Goal: Check status: Check status

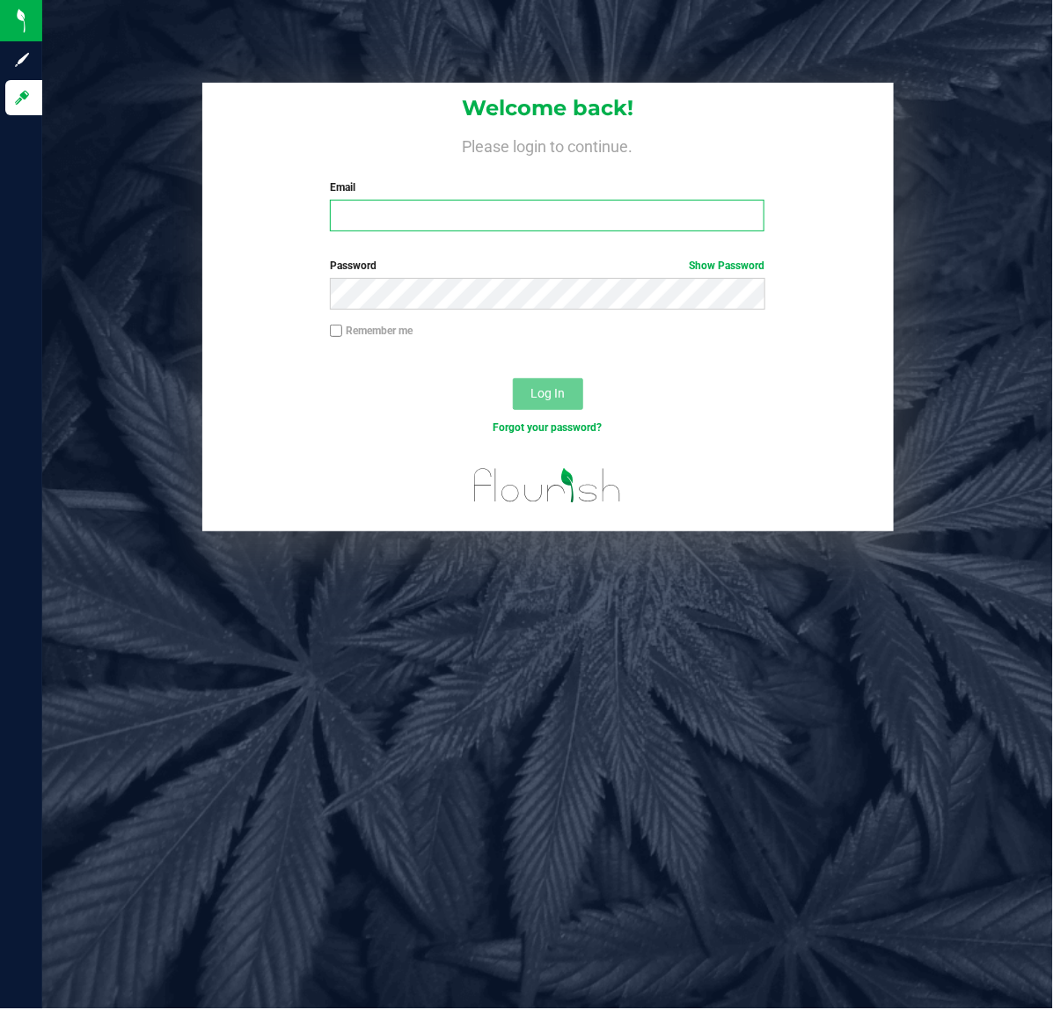
drag, startPoint x: 431, startPoint y: 217, endPoint x: 420, endPoint y: 200, distance: 21.0
click at [431, 217] on input "Email" at bounding box center [547, 216] width 435 height 32
type input "[EMAIL_ADDRESS][DOMAIN_NAME]"
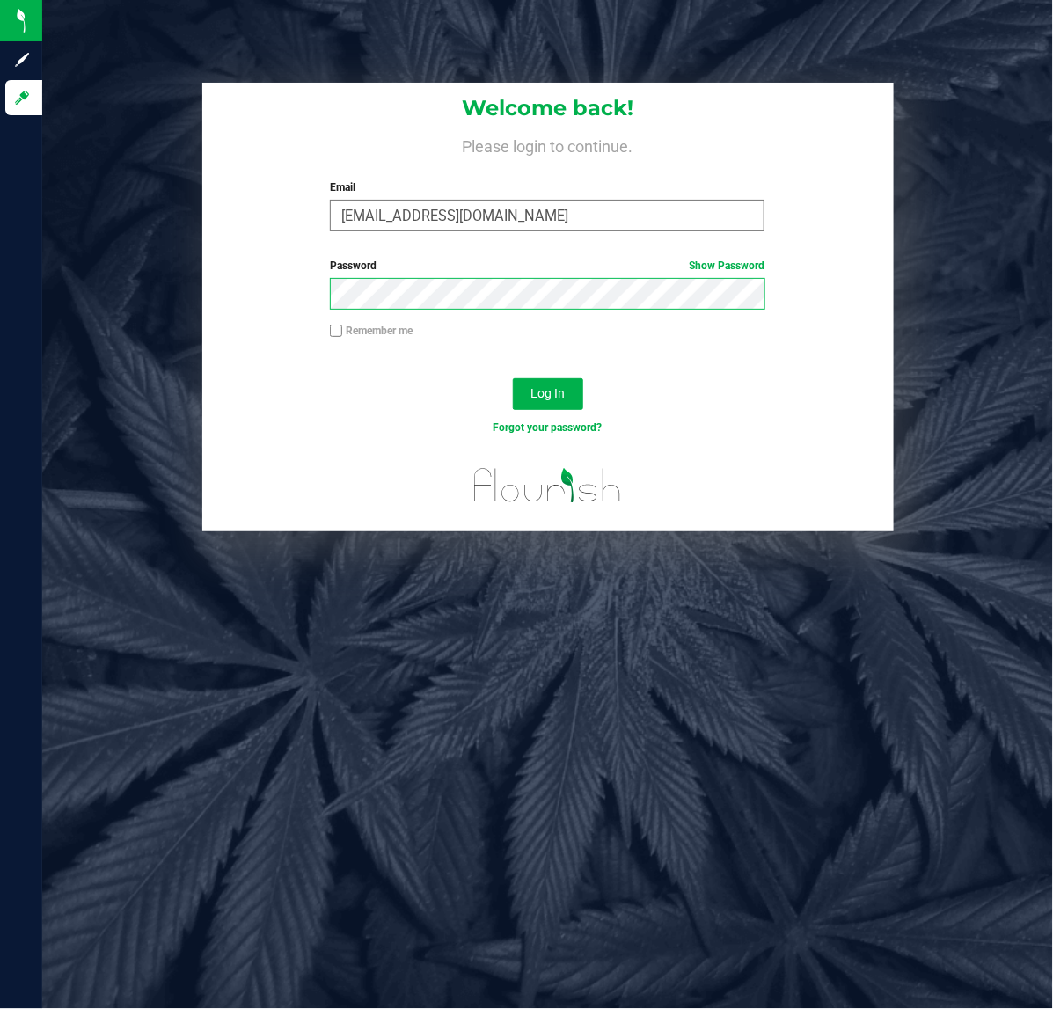
click at [513, 378] on button "Log In" at bounding box center [548, 394] width 70 height 32
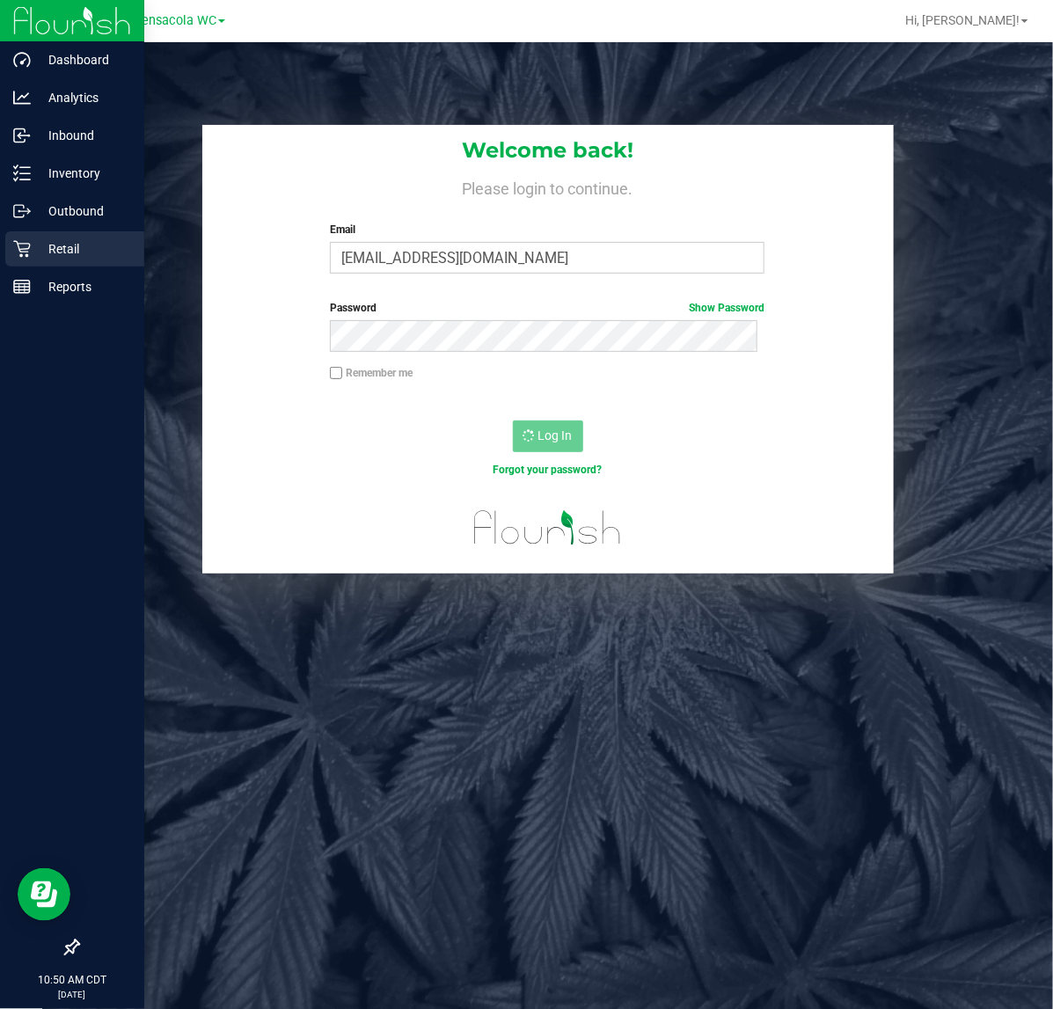
click at [64, 240] on p "Retail" at bounding box center [84, 248] width 106 height 21
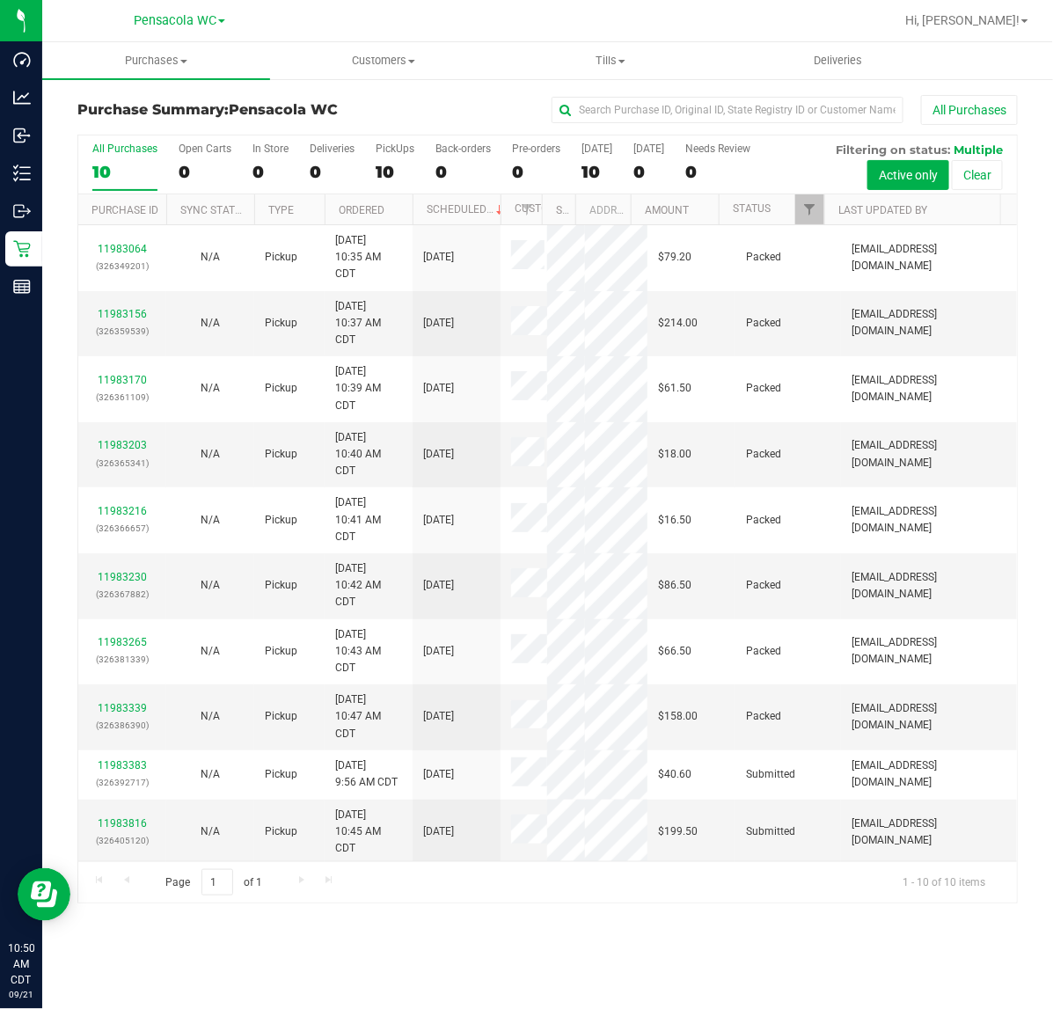
click at [808, 226] on td "Packed" at bounding box center [788, 258] width 106 height 66
click at [805, 209] on span "Filter" at bounding box center [809, 209] width 14 height 14
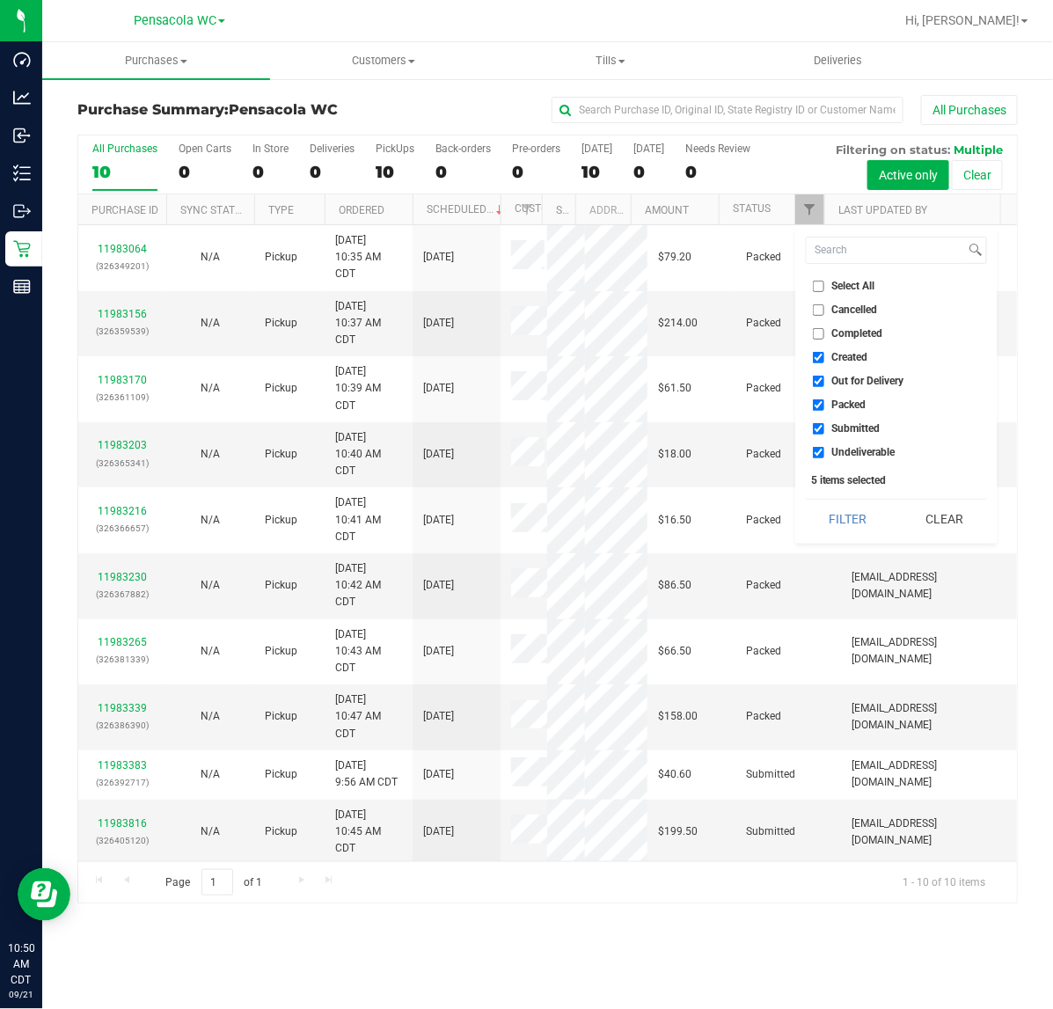
click at [828, 290] on label "Select All" at bounding box center [844, 286] width 62 height 11
click at [824, 290] on input "Select All" at bounding box center [818, 286] width 11 height 11
checkbox input "true"
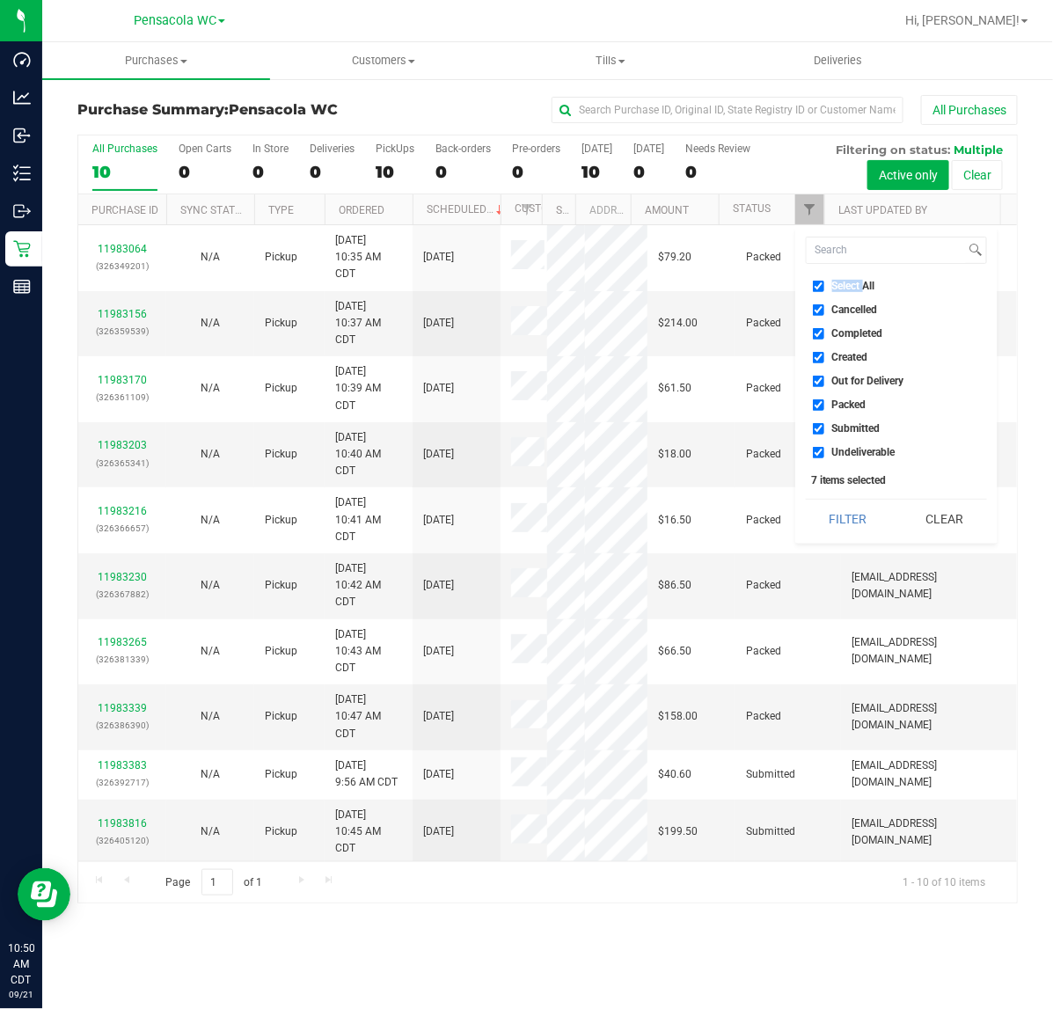
click at [829, 288] on label "Select All" at bounding box center [844, 286] width 62 height 11
click at [824, 288] on input "Select All" at bounding box center [818, 286] width 11 height 11
checkbox input "false"
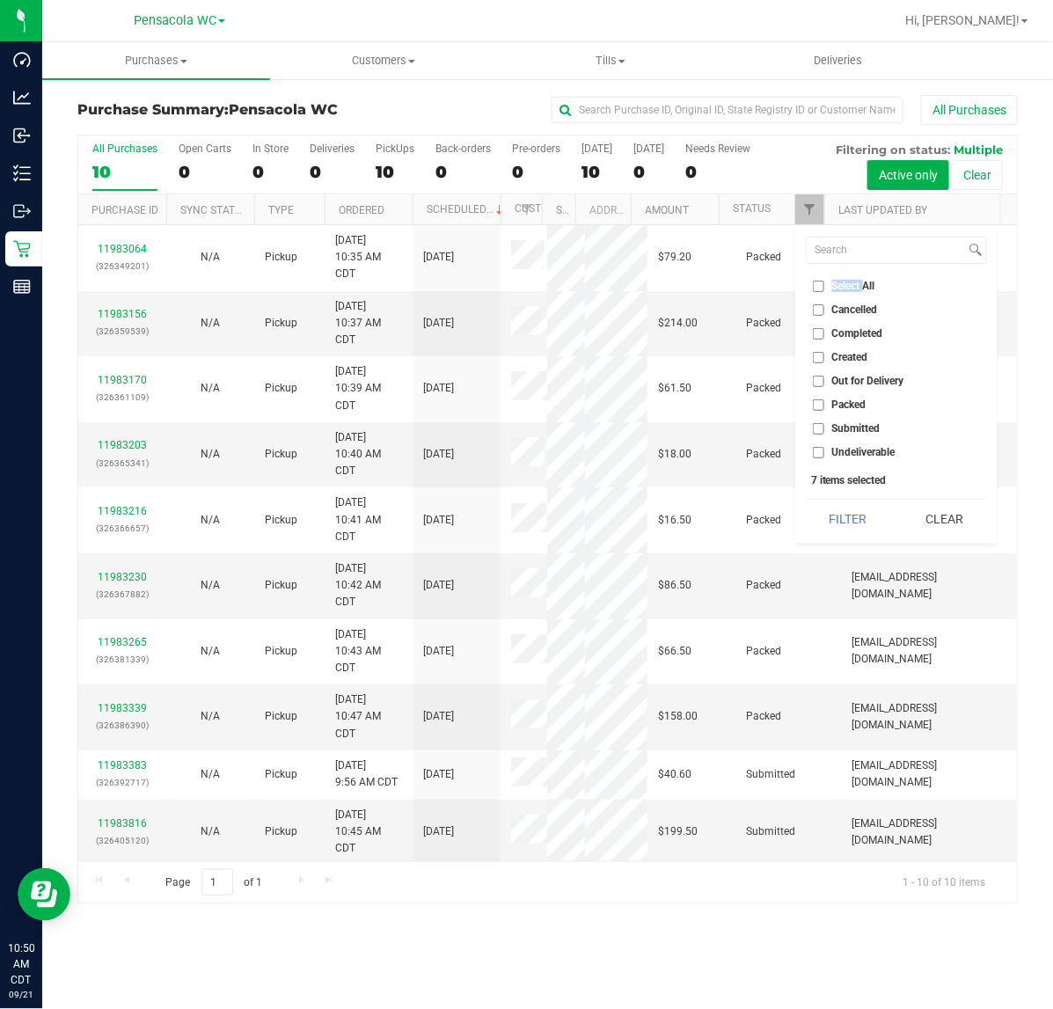
checkbox input "false"
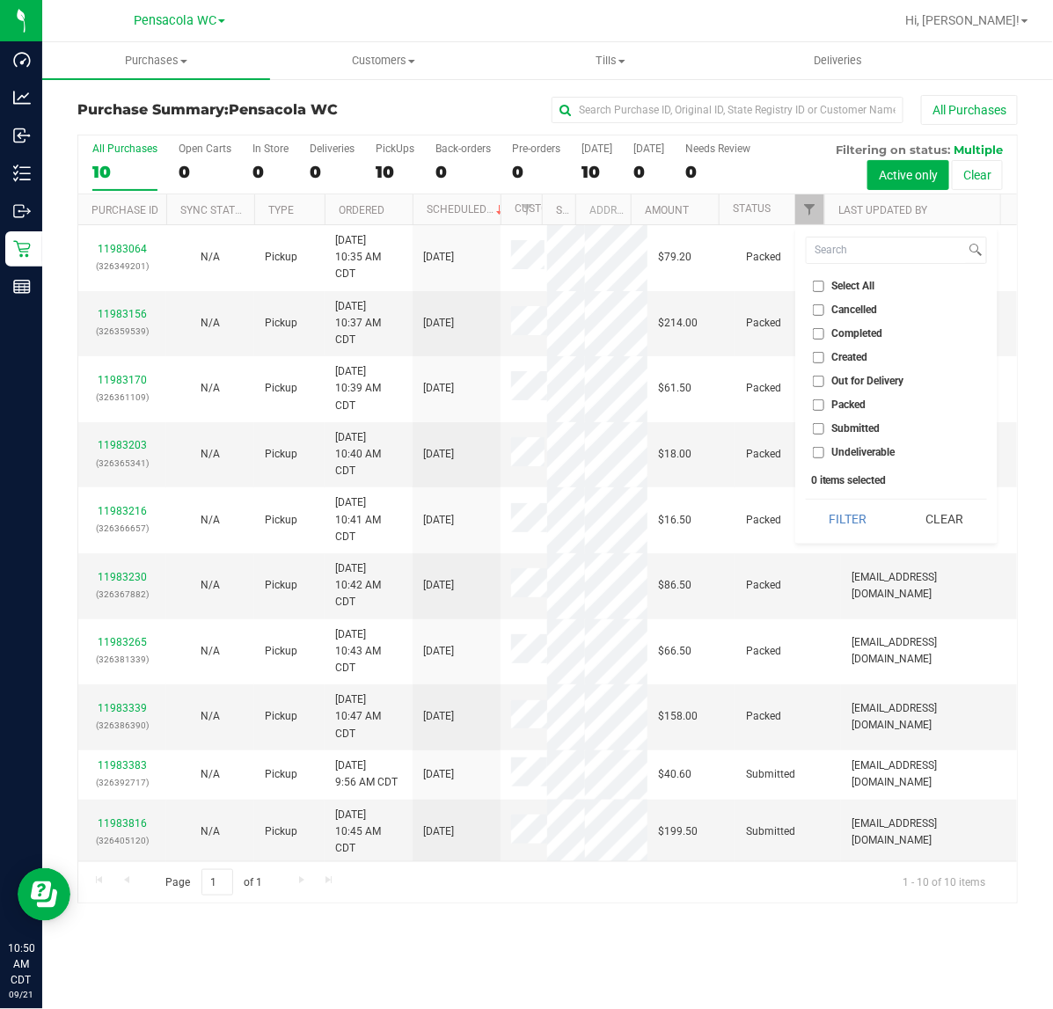
click at [833, 434] on span "Submitted" at bounding box center [856, 428] width 48 height 11
click at [824, 434] on input "Submitted" at bounding box center [818, 428] width 11 height 11
checkbox input "true"
click at [836, 486] on div "Select All Cancelled Completed Created Out for Delivery Packed Submitted Undeli…" at bounding box center [896, 385] width 202 height 318
click at [836, 508] on button "Filter" at bounding box center [848, 519] width 84 height 39
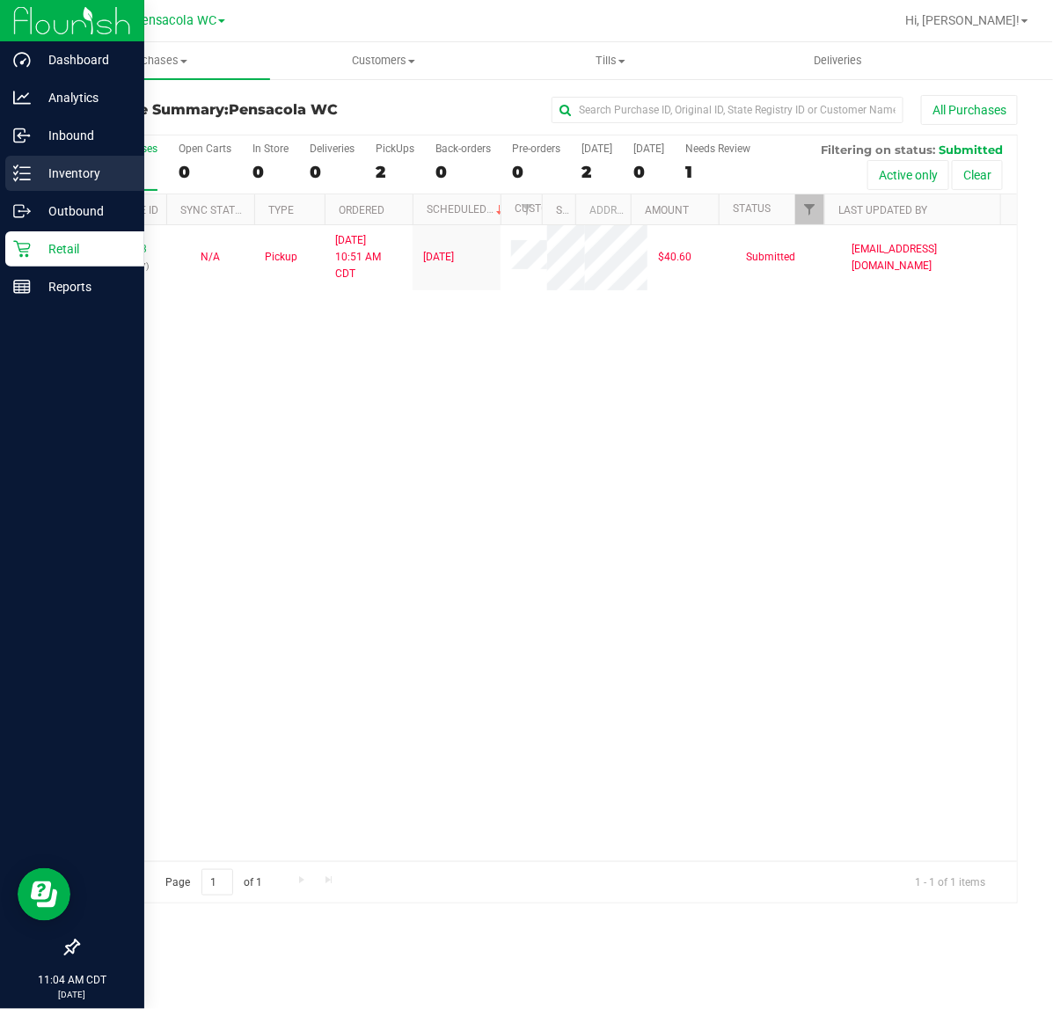
click at [15, 165] on icon at bounding box center [22, 174] width 18 height 18
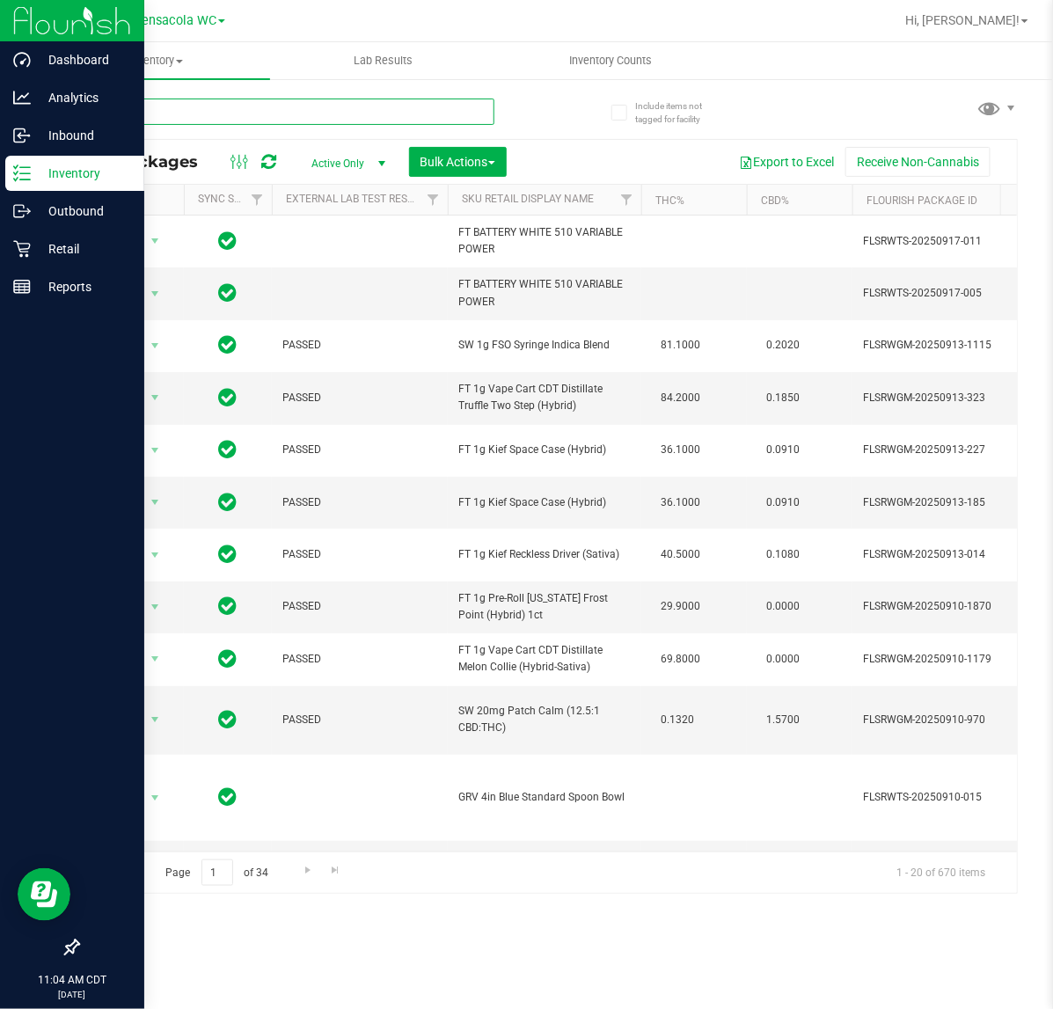
click at [165, 108] on input "text" at bounding box center [285, 112] width 417 height 26
type input "abp"
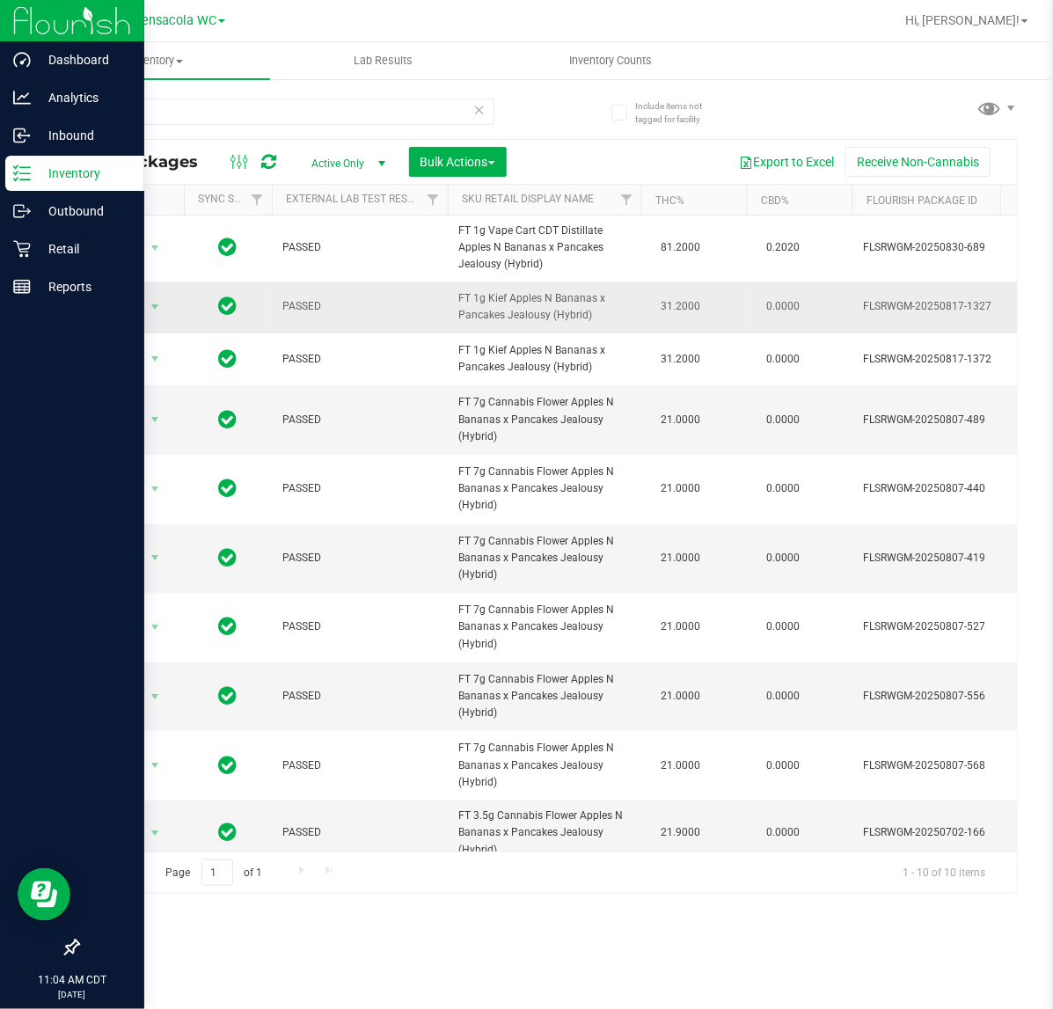
click at [612, 323] on span "FT 1g Kief Apples N Bananas x Pancakes Jealousy (Hybrid)" at bounding box center [544, 306] width 172 height 33
click at [476, 107] on icon at bounding box center [479, 109] width 12 height 21
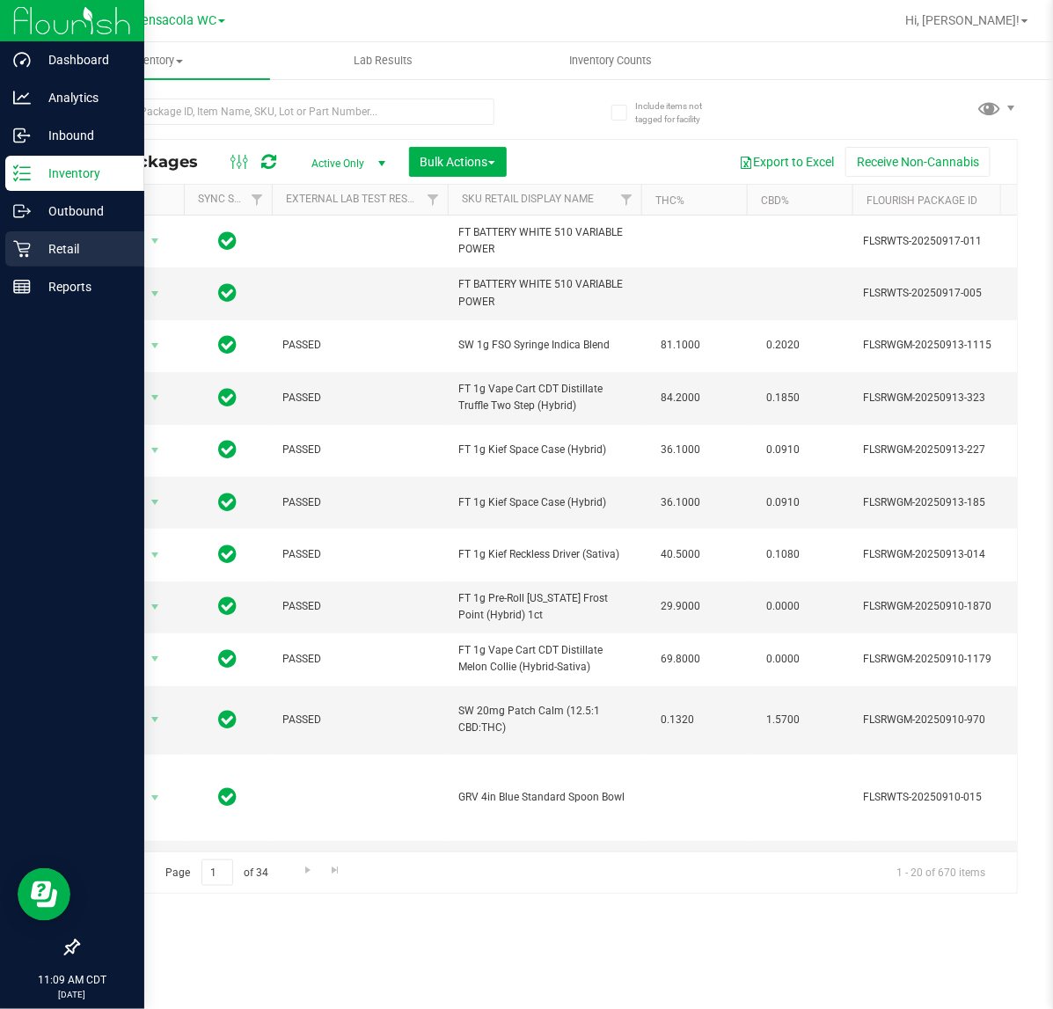
click at [80, 242] on p "Retail" at bounding box center [84, 248] width 106 height 21
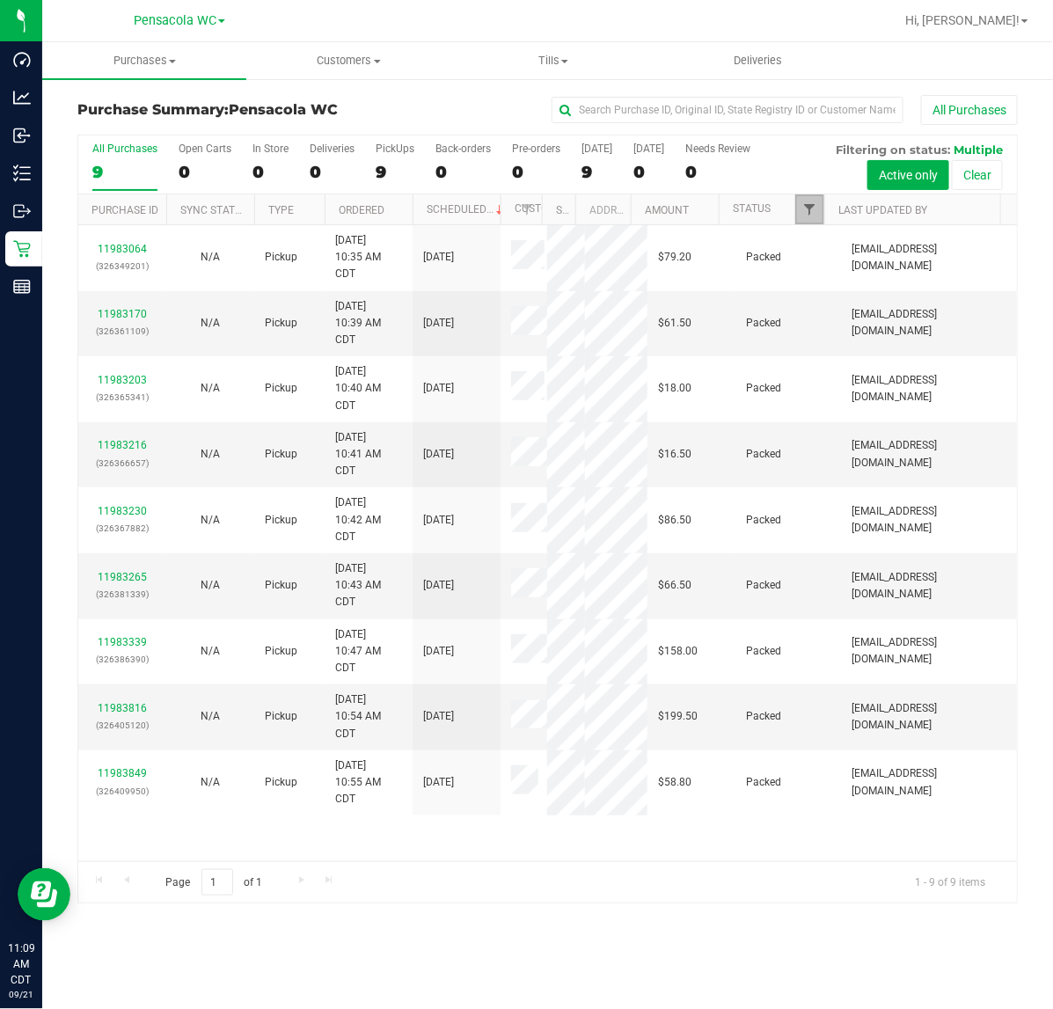
click at [806, 205] on span "Filter" at bounding box center [809, 209] width 14 height 14
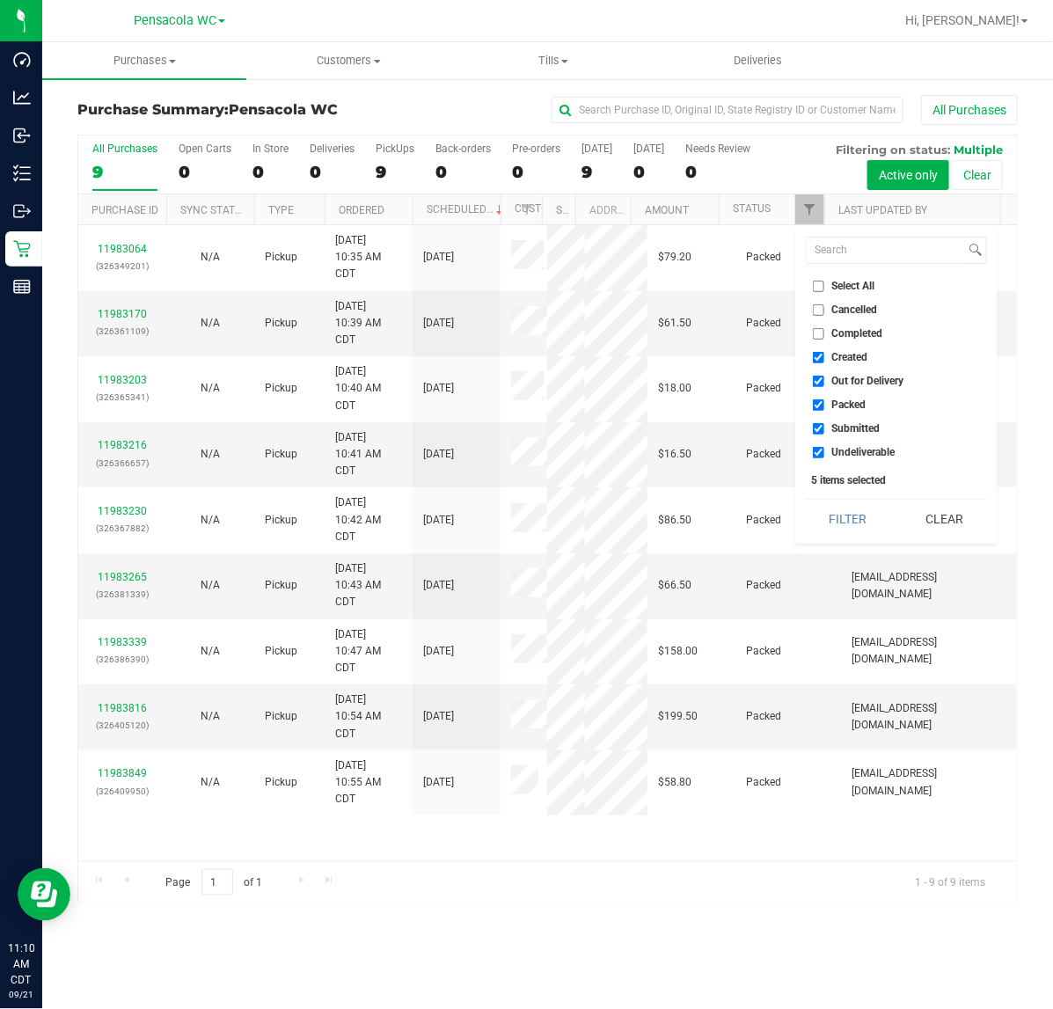
click at [854, 287] on span "Select All" at bounding box center [853, 286] width 43 height 11
click at [824, 287] on input "Select All" at bounding box center [818, 286] width 11 height 11
checkbox input "true"
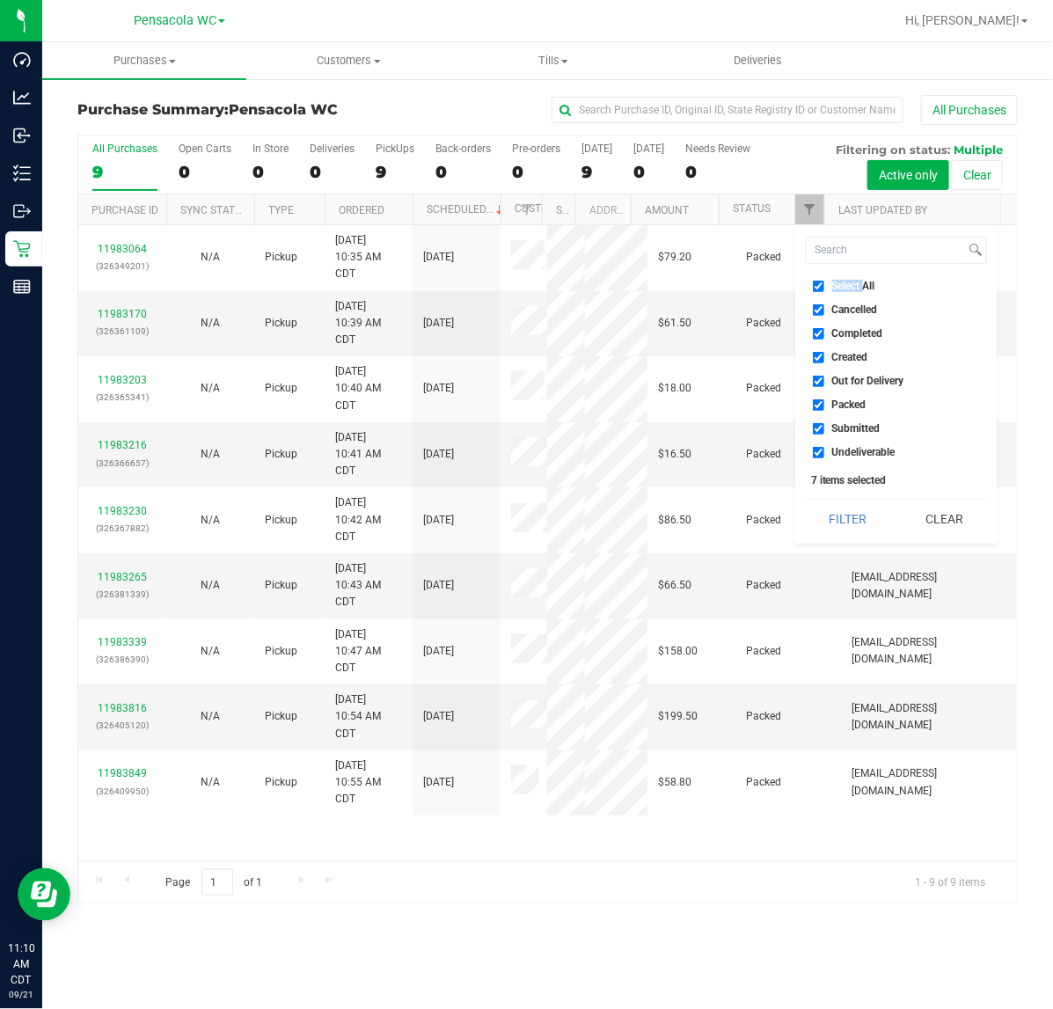
click at [852, 287] on span "Select All" at bounding box center [853, 286] width 43 height 11
click at [824, 287] on input "Select All" at bounding box center [818, 286] width 11 height 11
checkbox input "false"
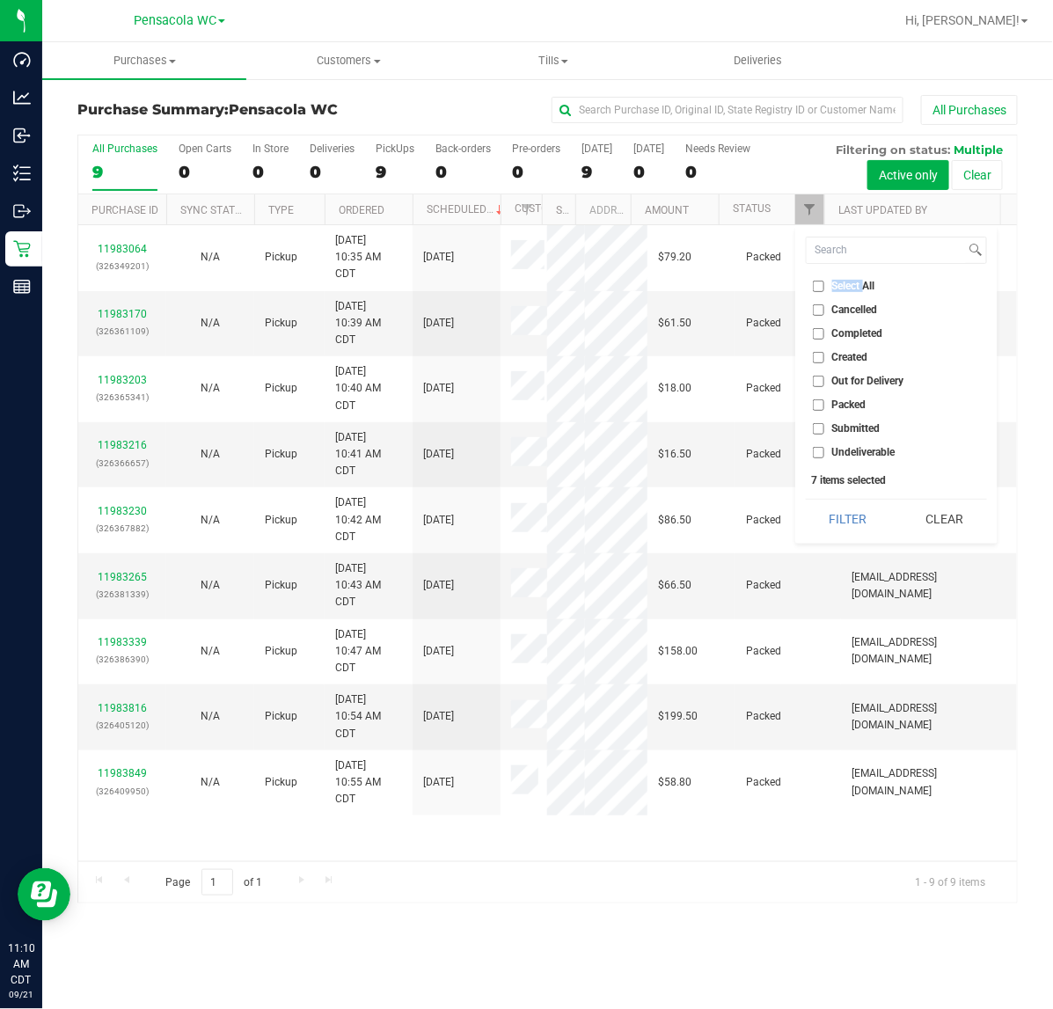
checkbox input "false"
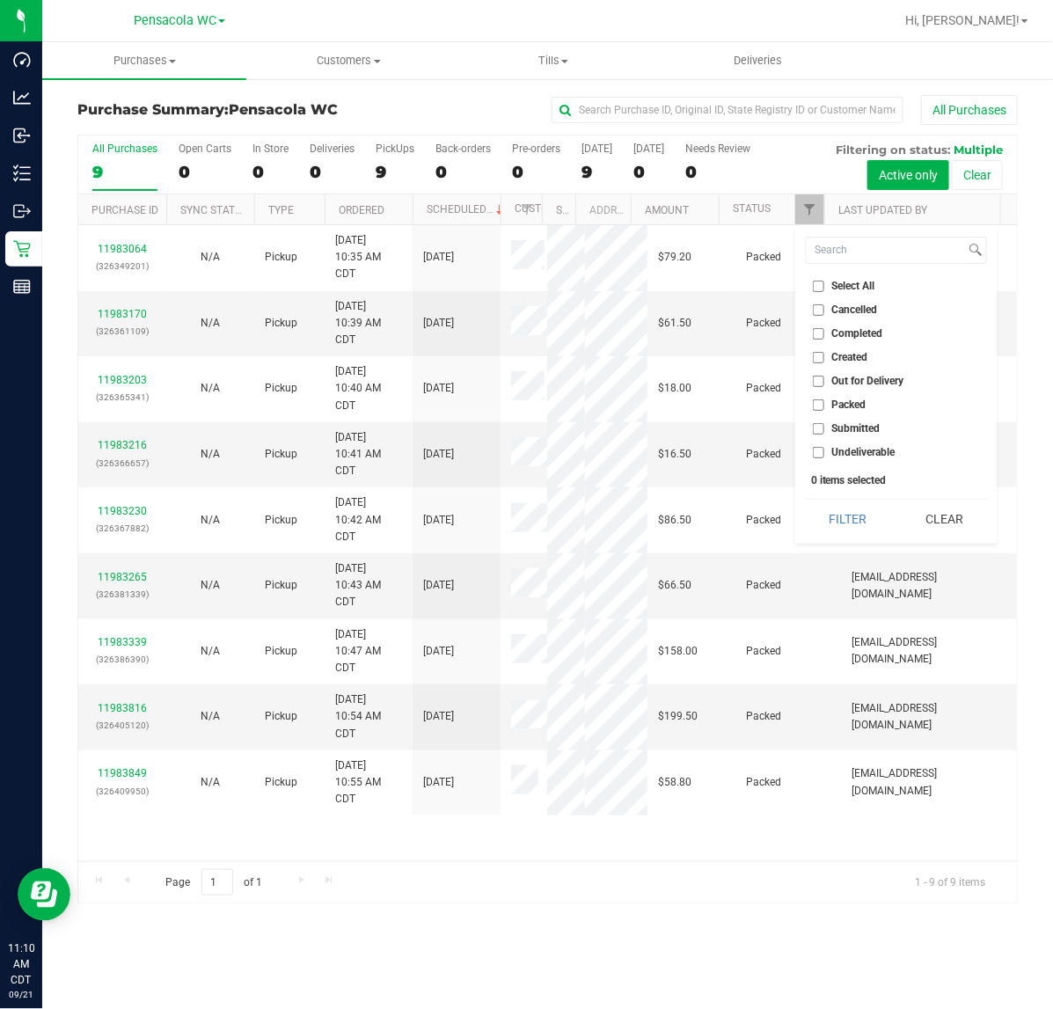
click at [843, 428] on span "Submitted" at bounding box center [856, 428] width 48 height 11
click at [824, 428] on input "Submitted" at bounding box center [818, 428] width 11 height 11
checkbox input "true"
click at [838, 525] on button "Filter" at bounding box center [848, 519] width 84 height 39
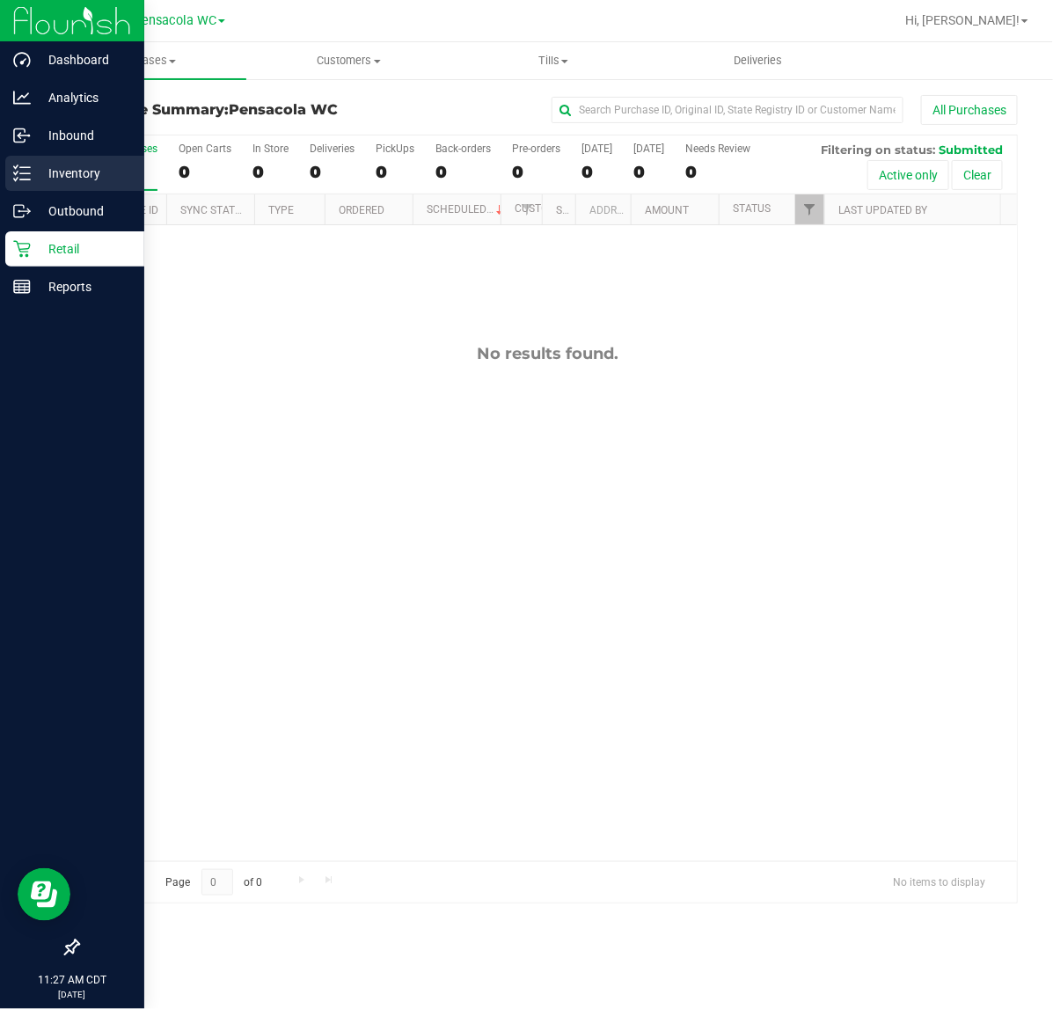
click at [15, 178] on icon at bounding box center [22, 174] width 18 height 18
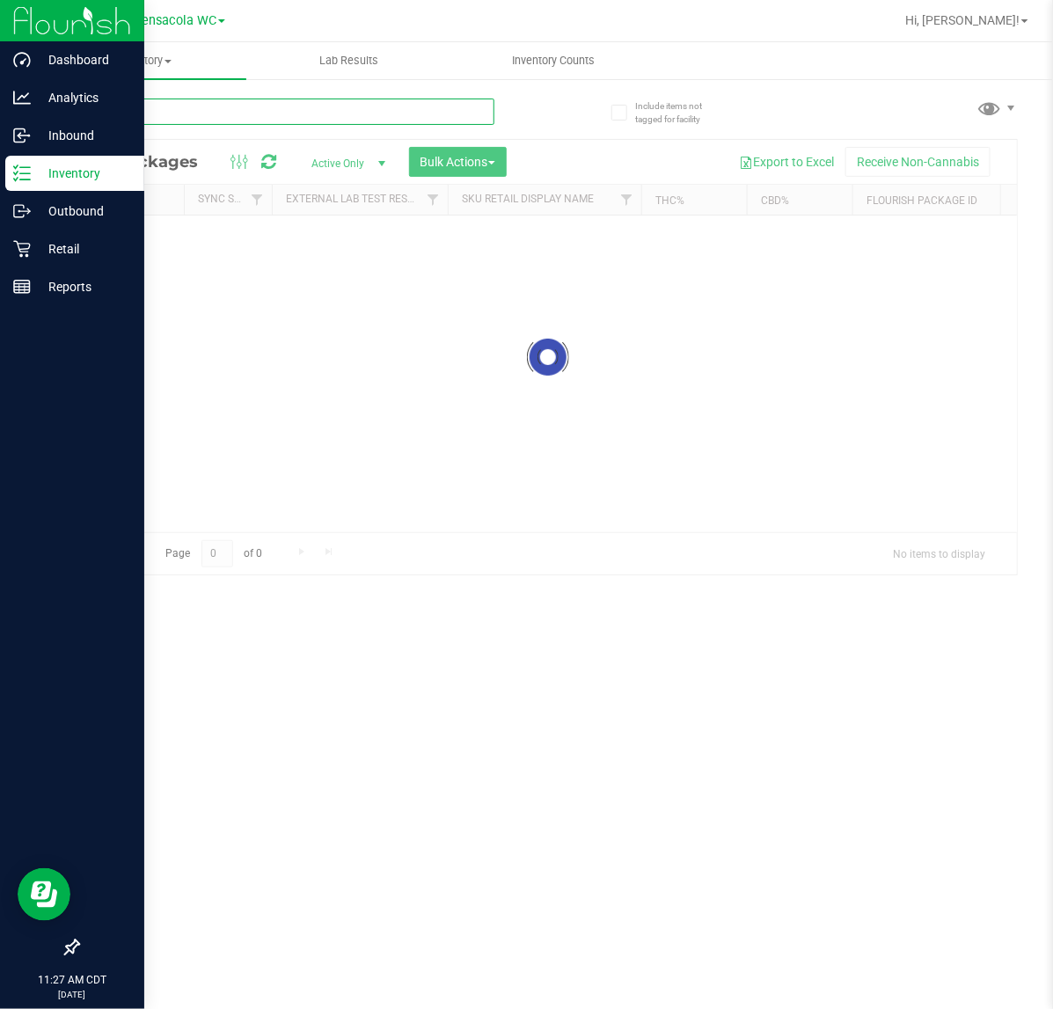
click at [288, 115] on input "text" at bounding box center [285, 112] width 417 height 26
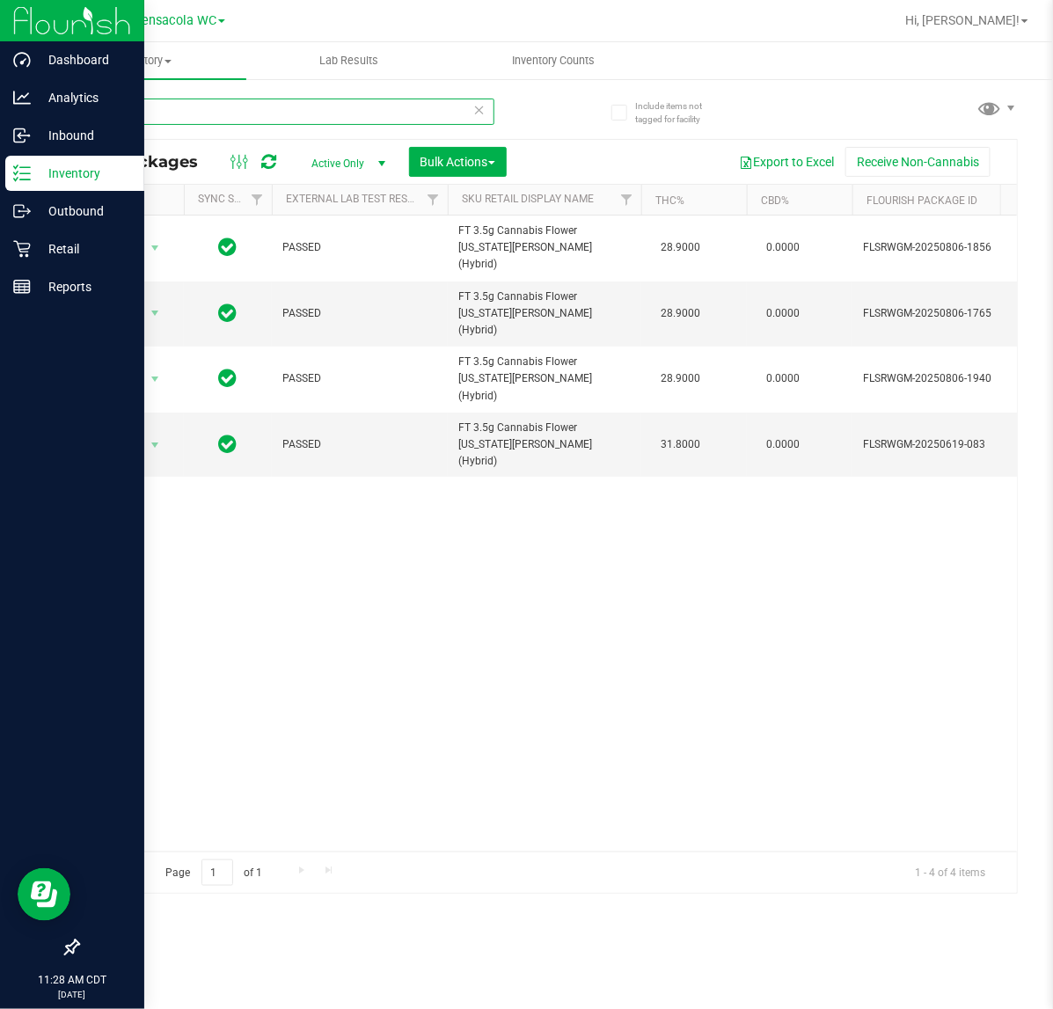
click at [305, 116] on input "grz" at bounding box center [285, 112] width 417 height 26
type input "pj1"
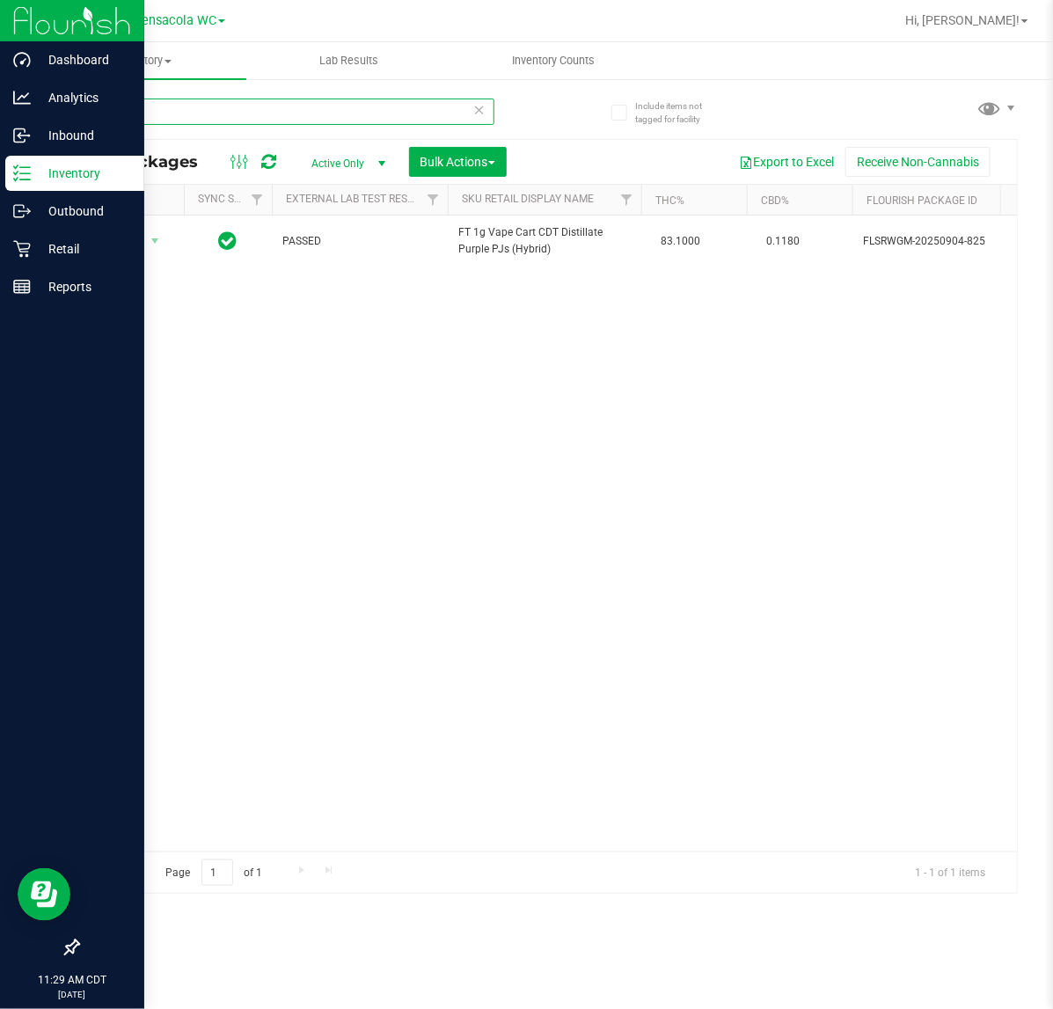
click at [493, 104] on input "pj1" at bounding box center [285, 112] width 417 height 26
click at [477, 101] on icon at bounding box center [479, 109] width 12 height 21
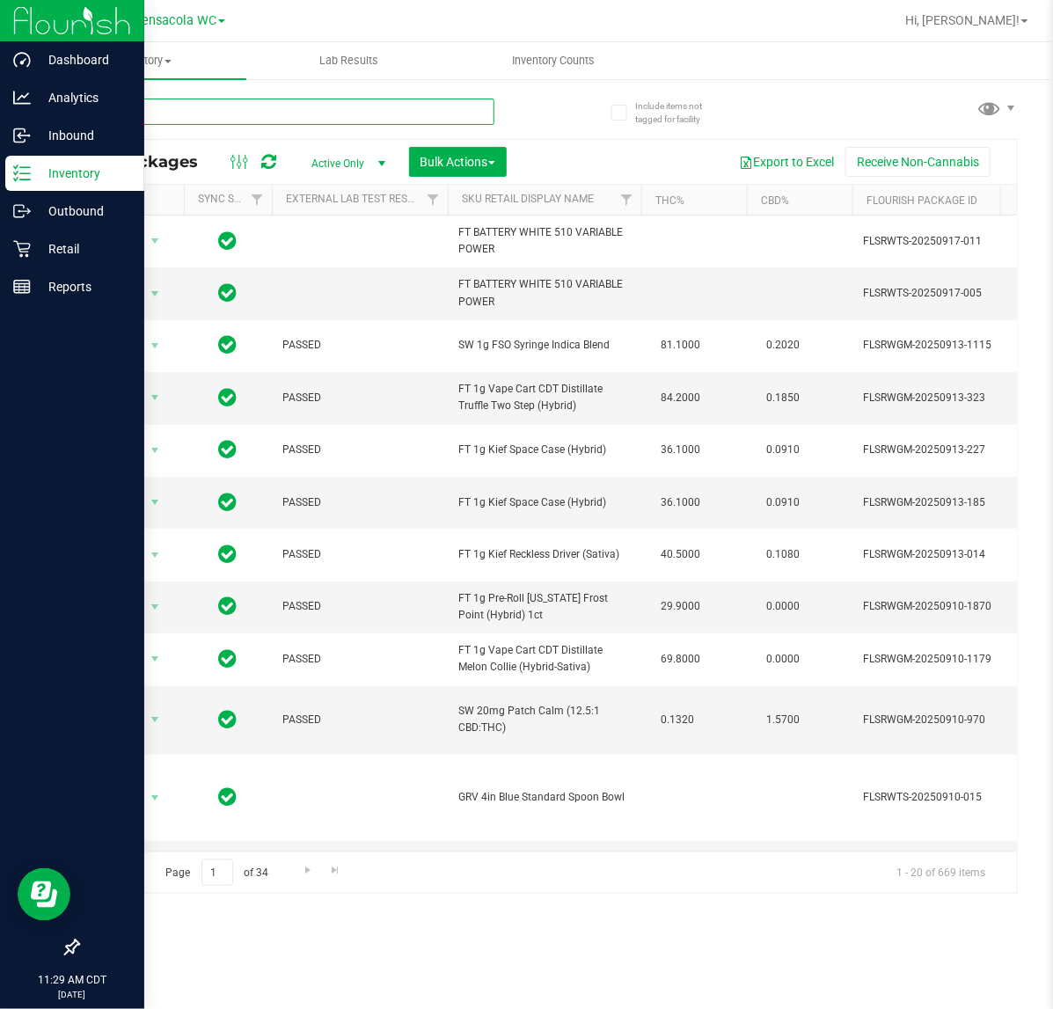
click at [278, 101] on input "text" at bounding box center [285, 112] width 417 height 26
click at [27, 260] on div "Retail" at bounding box center [74, 248] width 139 height 35
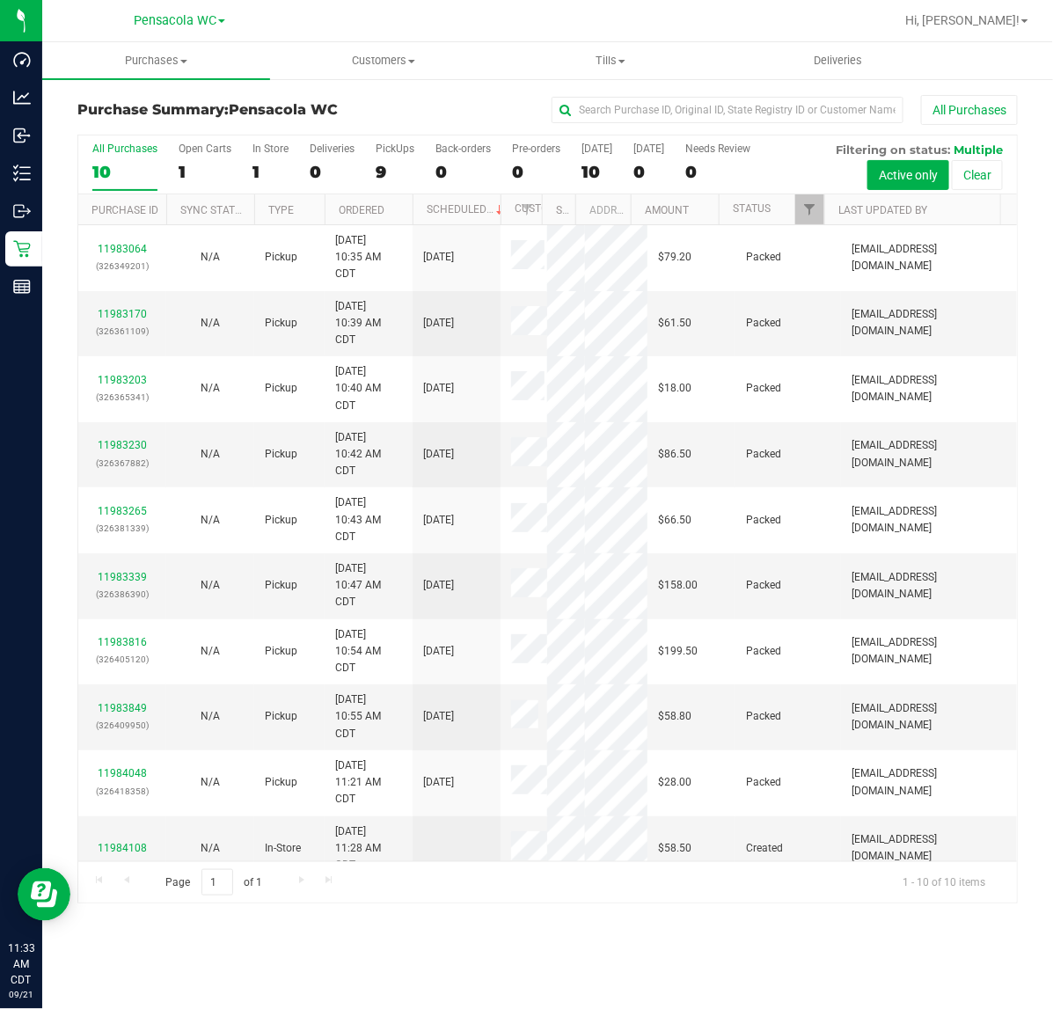
click at [793, 212] on th "Status" at bounding box center [772, 209] width 106 height 31
click at [393, 213] on th "Ordered" at bounding box center [369, 209] width 88 height 31
click at [795, 216] on link "Filter" at bounding box center [809, 209] width 29 height 30
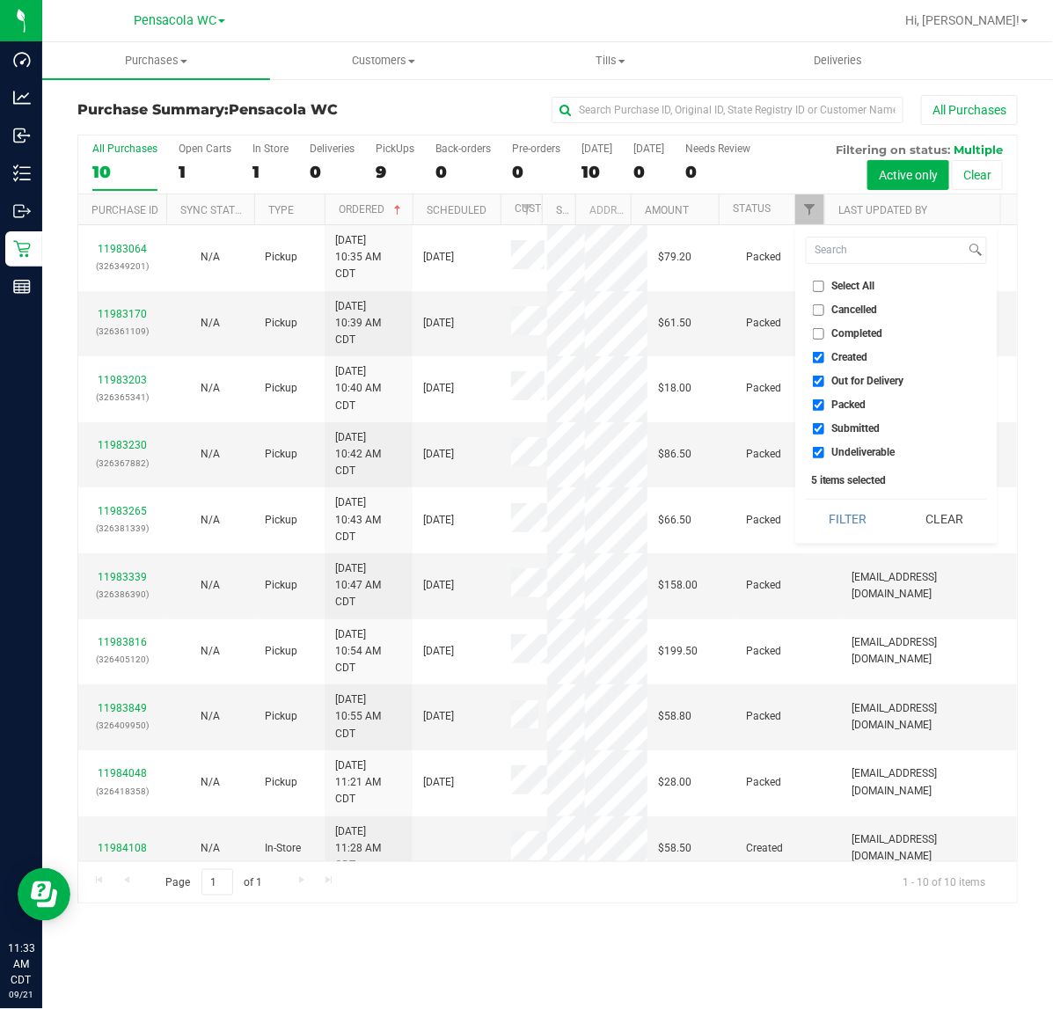
click at [863, 283] on span "Select All" at bounding box center [853, 286] width 43 height 11
click at [824, 283] on input "Select All" at bounding box center [818, 286] width 11 height 11
checkbox input "true"
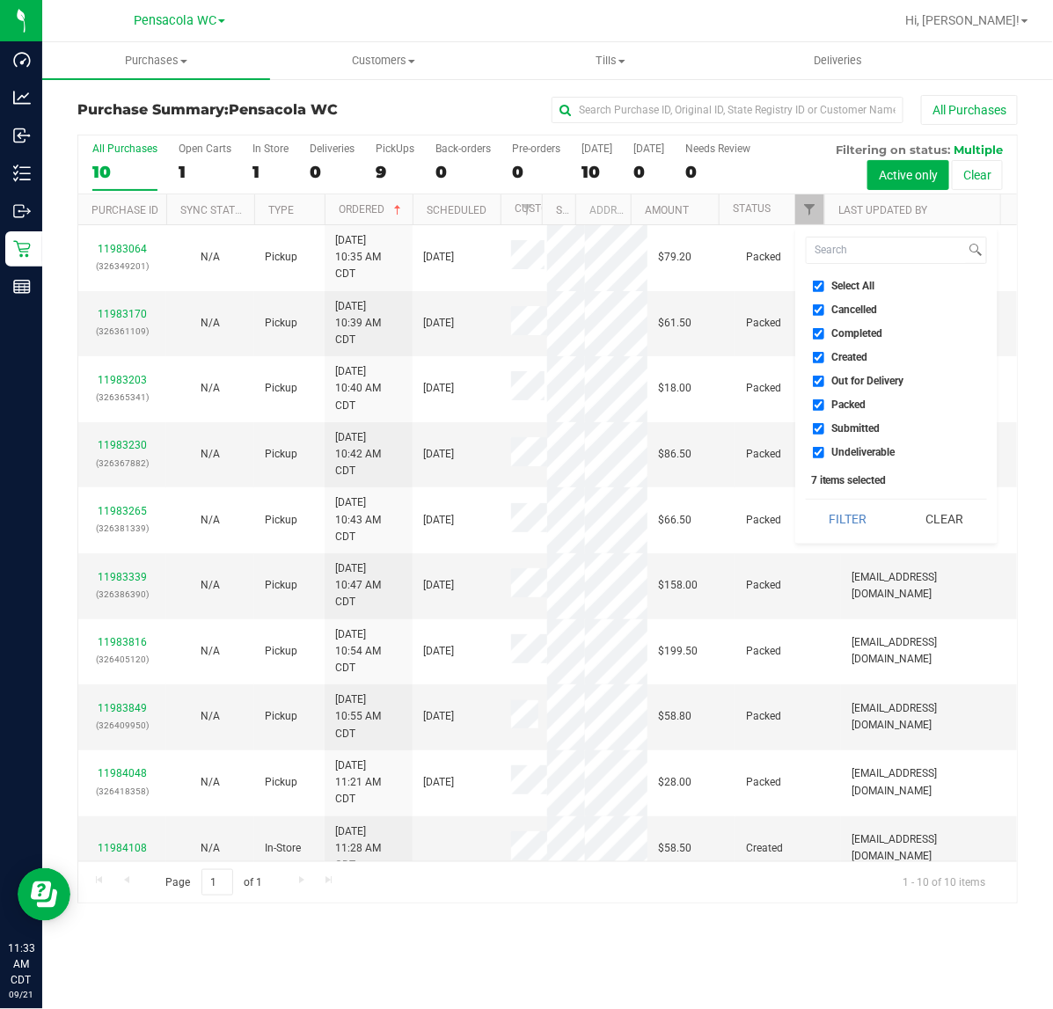
click at [859, 282] on span "Select All" at bounding box center [853, 286] width 43 height 11
click at [824, 282] on input "Select All" at bounding box center [818, 286] width 11 height 11
checkbox input "false"
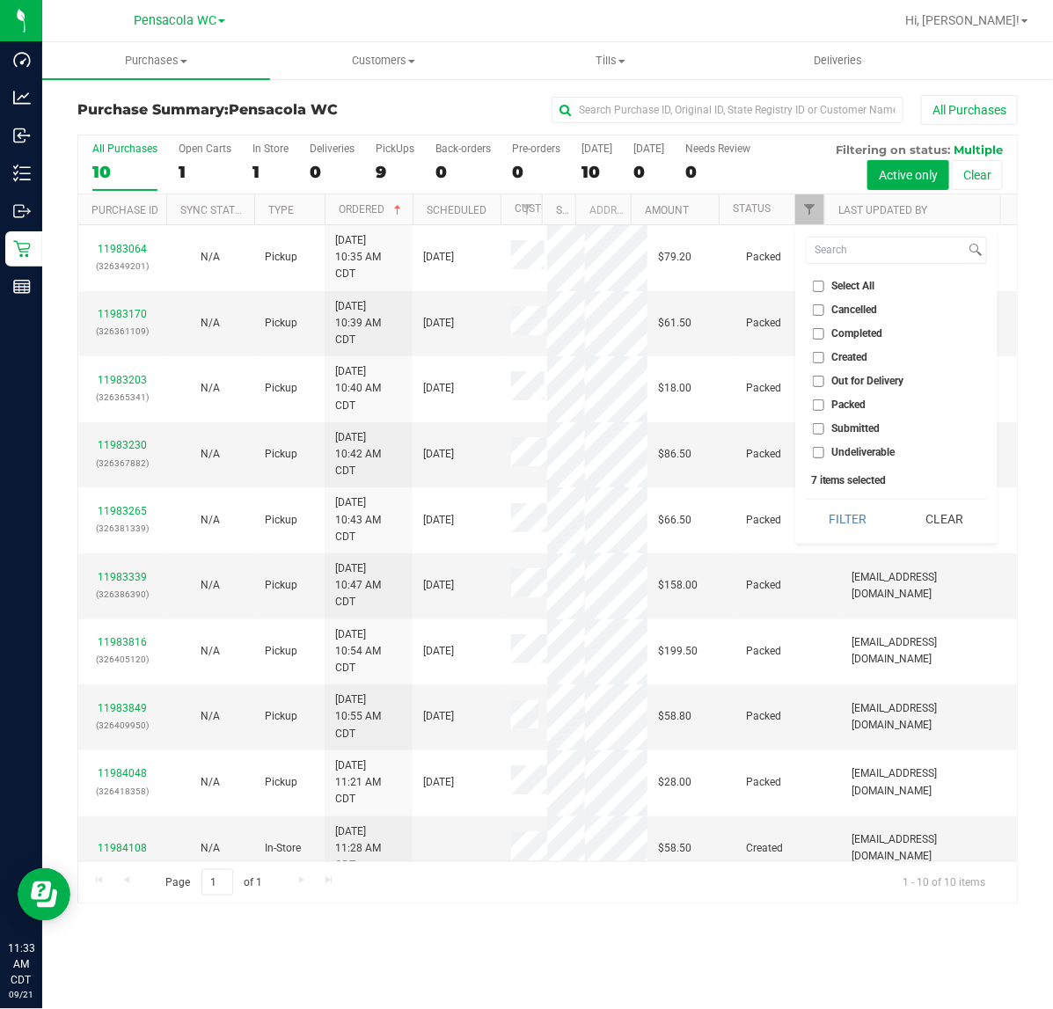
checkbox input "false"
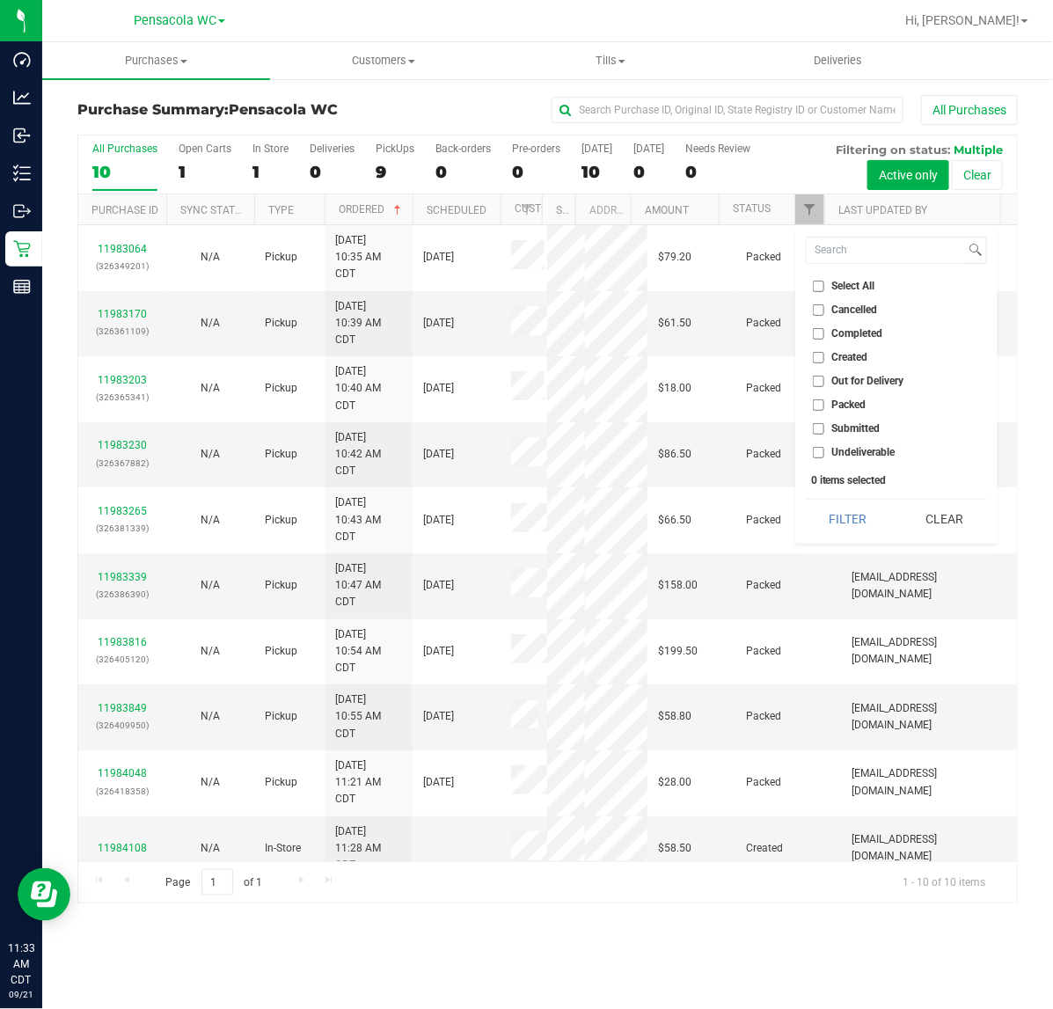
click at [860, 424] on span "Submitted" at bounding box center [856, 428] width 48 height 11
click at [824, 424] on input "Submitted" at bounding box center [818, 428] width 11 height 11
checkbox input "true"
click at [869, 502] on button "Filter" at bounding box center [848, 519] width 84 height 39
